Goal: Information Seeking & Learning: Learn about a topic

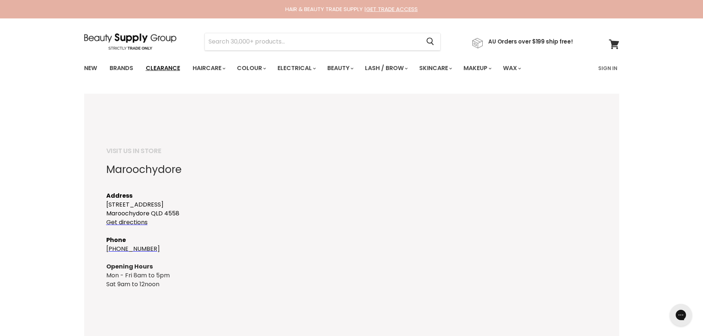
click at [153, 67] on link "Clearance" at bounding box center [162, 69] width 45 height 16
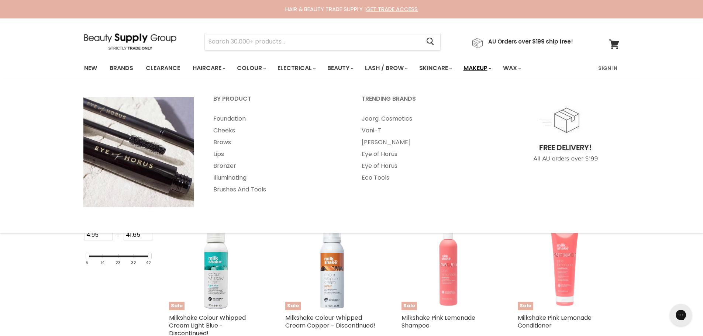
click at [486, 68] on link "Makeup" at bounding box center [477, 69] width 38 height 16
click at [490, 66] on link "Makeup" at bounding box center [477, 69] width 38 height 16
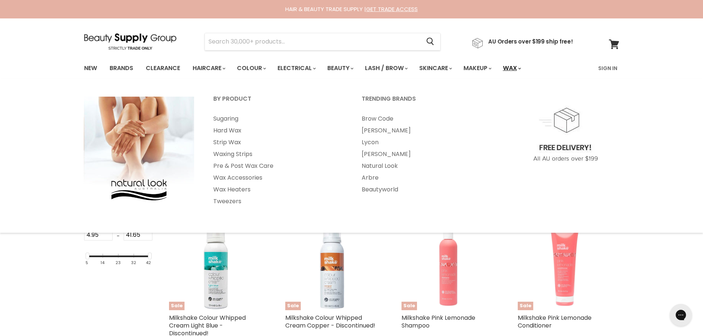
click at [524, 67] on link "Wax" at bounding box center [512, 69] width 28 height 16
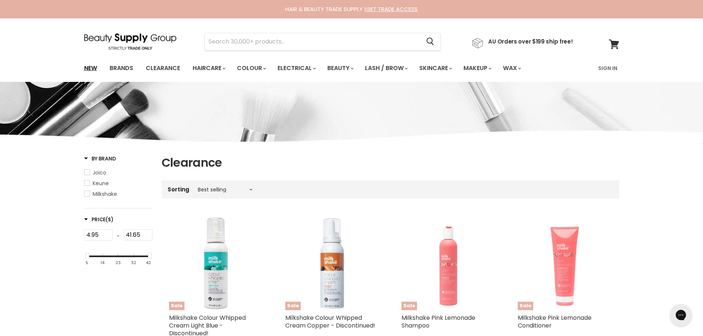
click at [91, 69] on link "New" at bounding box center [91, 69] width 24 height 16
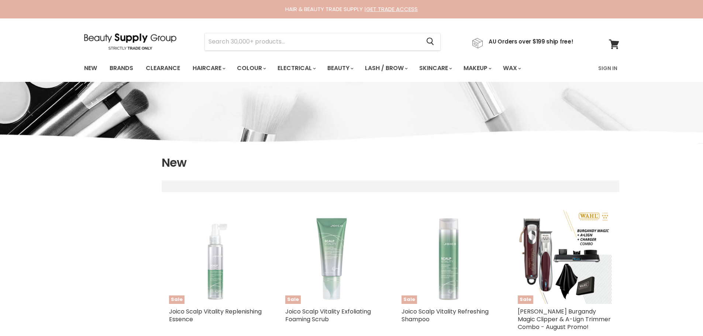
select select "created-descending"
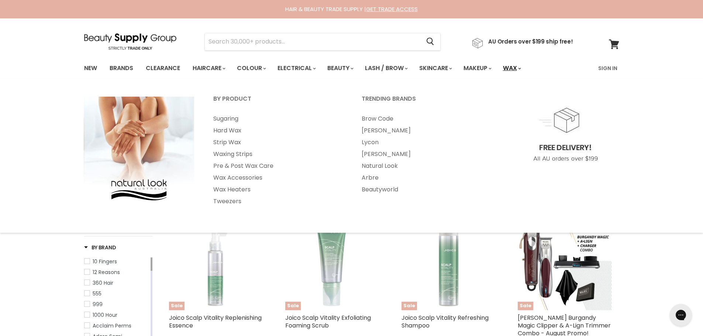
click at [521, 68] on icon "Main menu" at bounding box center [519, 69] width 3 height 2
click at [238, 202] on link "Tweezers" at bounding box center [277, 202] width 147 height 12
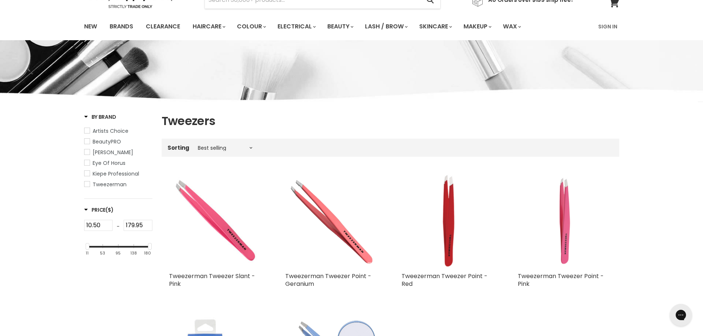
scroll to position [37, 0]
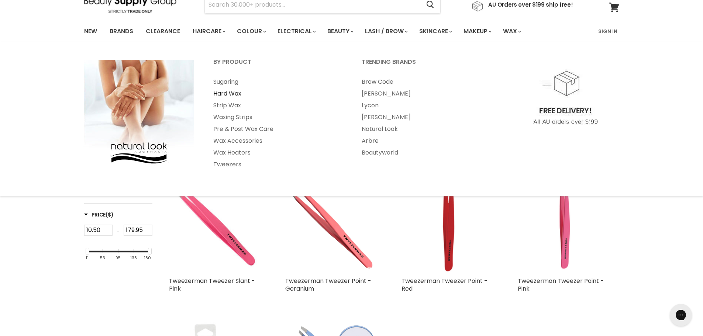
click at [228, 92] on link "Hard Wax" at bounding box center [277, 94] width 147 height 12
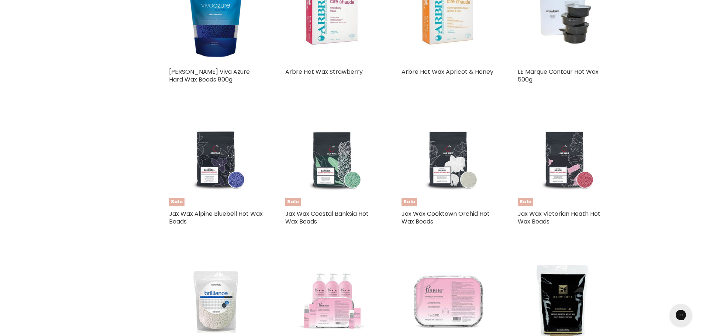
scroll to position [923, 0]
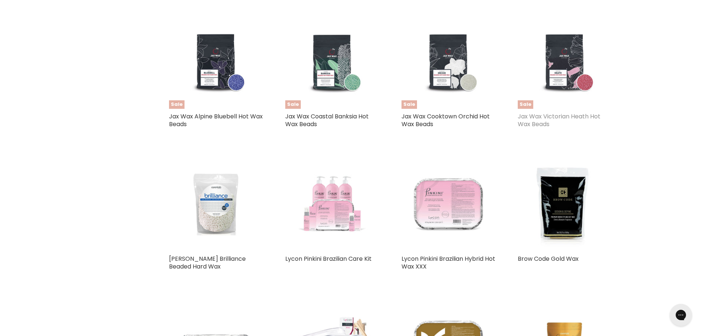
click at [542, 120] on link "Jax Wax Victorian Heath Hot Wax Beads" at bounding box center [559, 120] width 83 height 16
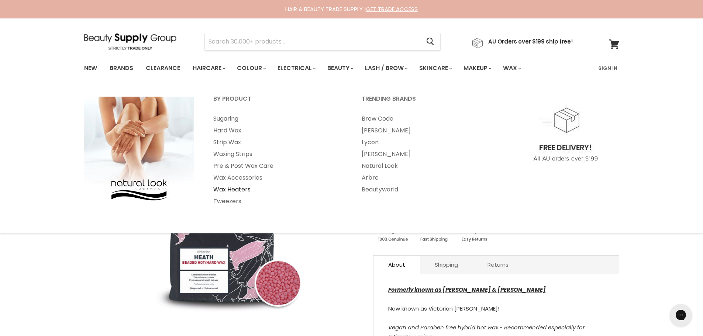
click at [244, 189] on link "Wax Heaters" at bounding box center [277, 190] width 147 height 12
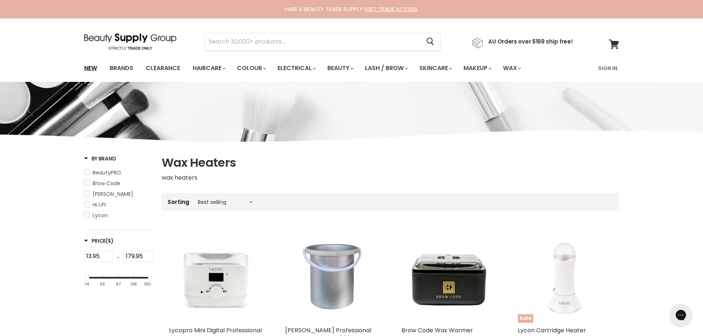
click at [94, 68] on link "New" at bounding box center [91, 69] width 24 height 16
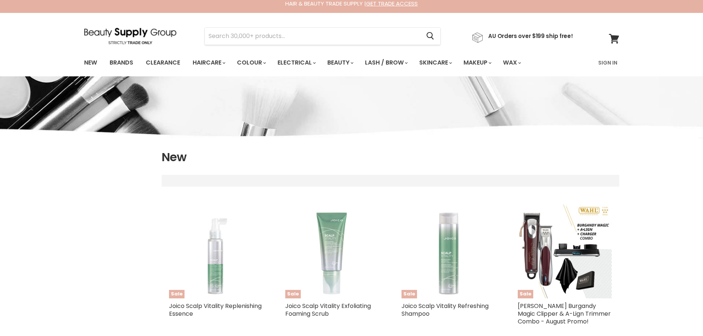
select select "created-descending"
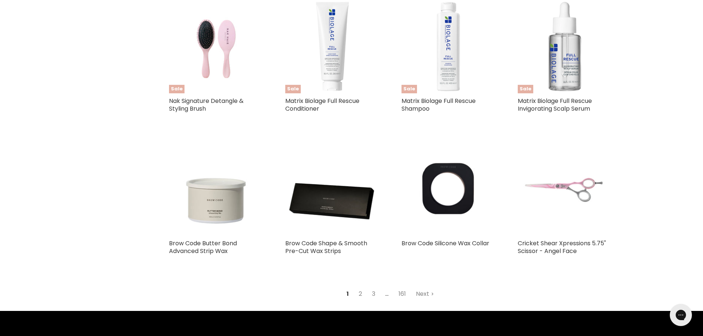
scroll to position [1698, 0]
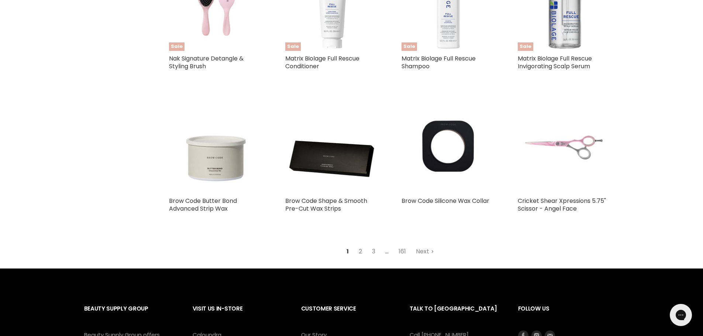
click at [359, 245] on link "2" at bounding box center [360, 251] width 11 height 13
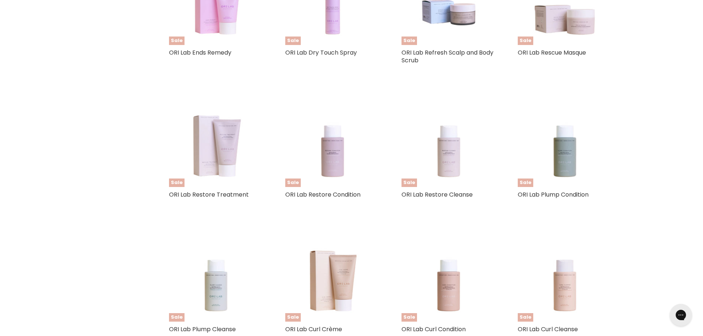
select select "created-descending"
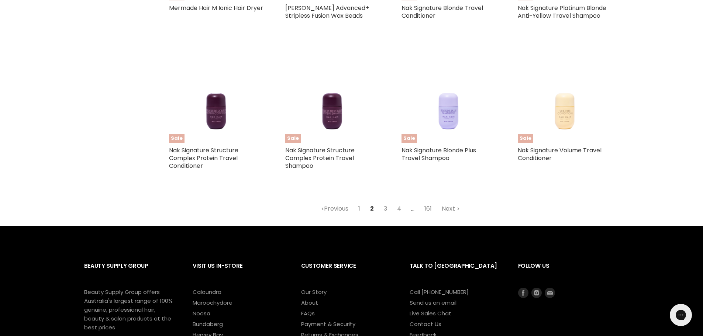
scroll to position [1741, 0]
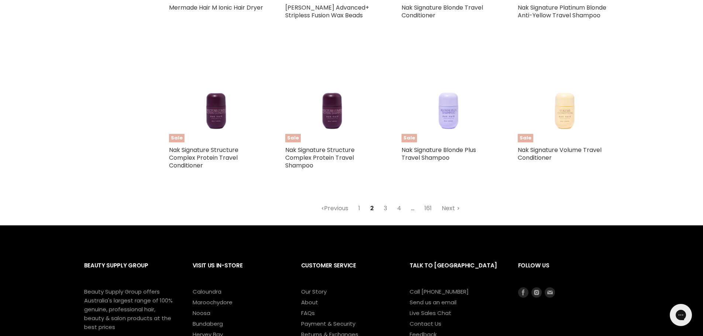
click at [386, 207] on link "3" at bounding box center [385, 208] width 11 height 13
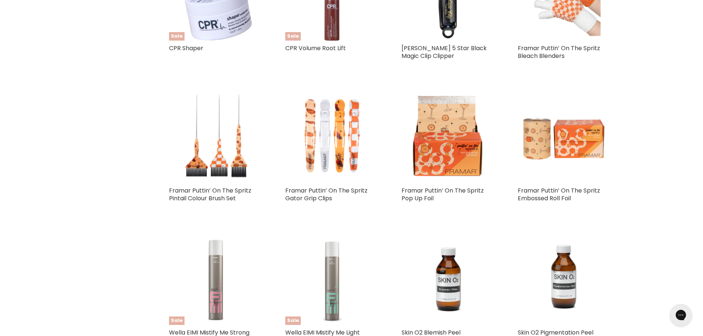
select select "created-descending"
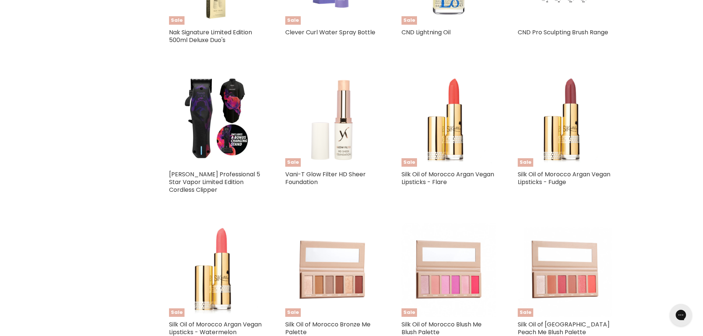
scroll to position [1704, 0]
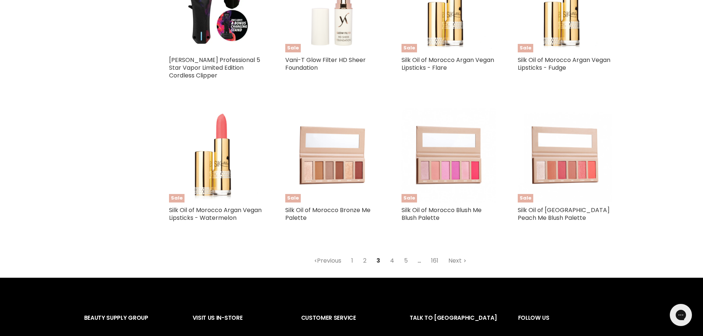
click at [394, 254] on link "4" at bounding box center [392, 260] width 12 height 13
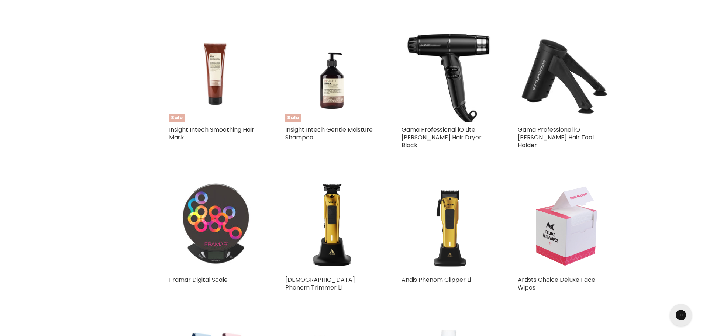
select select "created-descending"
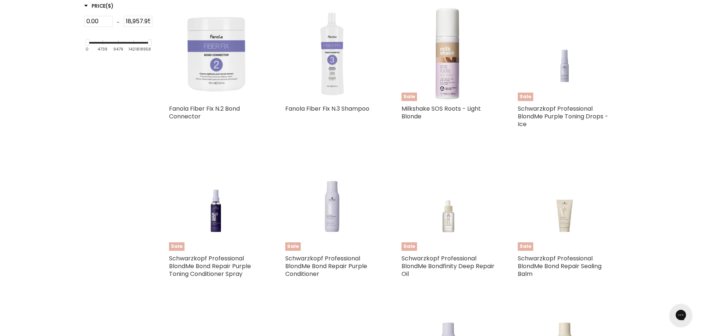
scroll to position [190, 0]
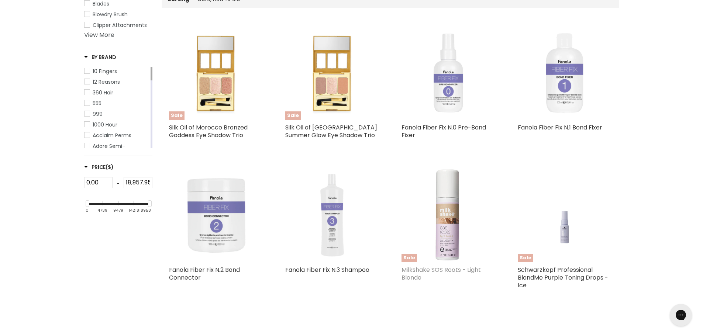
click at [443, 269] on link "Milkshake SOS Roots - Light Blonde" at bounding box center [441, 274] width 79 height 16
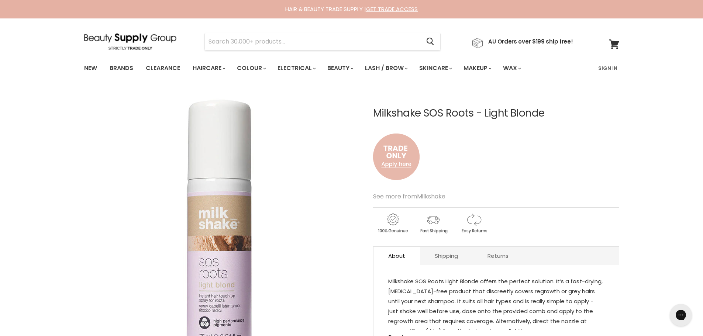
click at [405, 144] on img "Main content" at bounding box center [396, 156] width 47 height 61
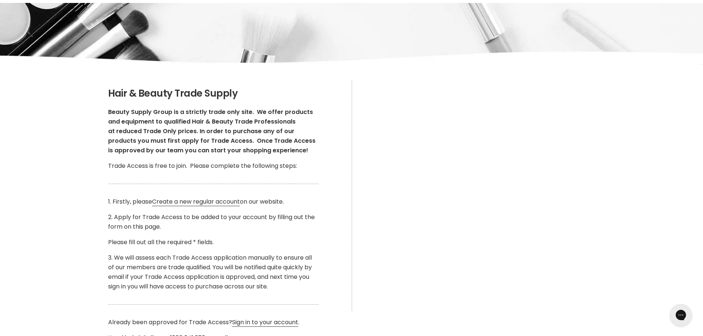
scroll to position [74, 0]
